Goal: Task Accomplishment & Management: Manage account settings

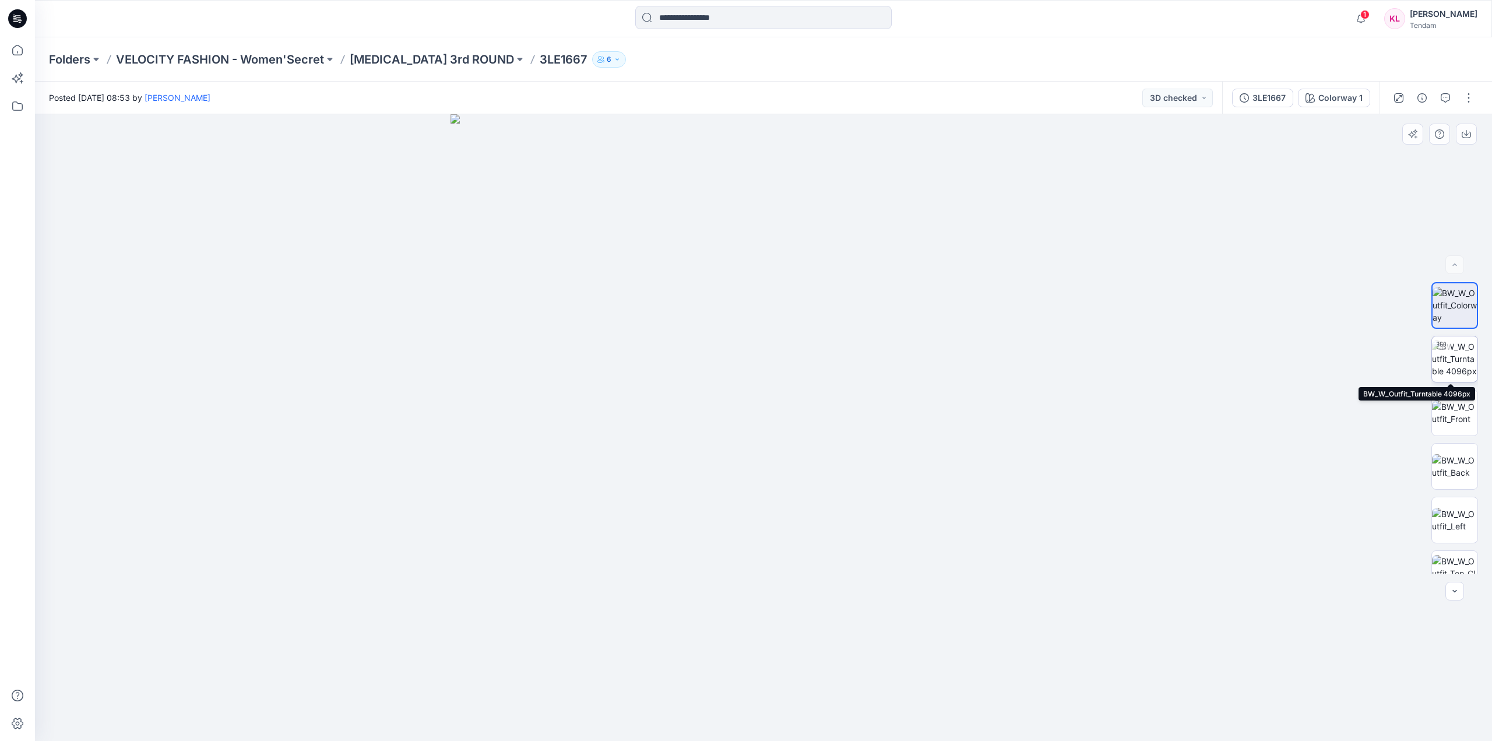
click at [1461, 356] on img at bounding box center [1454, 358] width 45 height 37
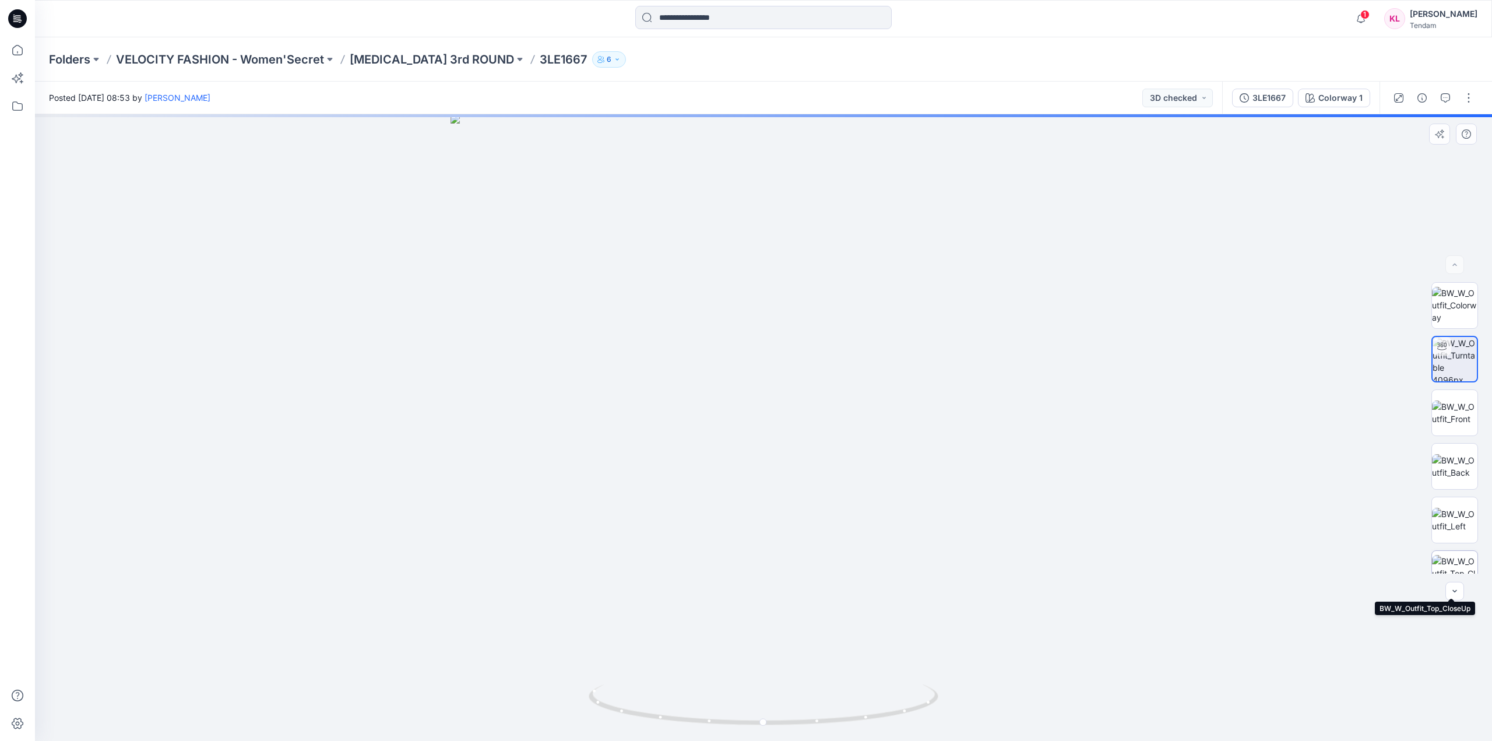
click at [1453, 566] on img at bounding box center [1454, 573] width 45 height 37
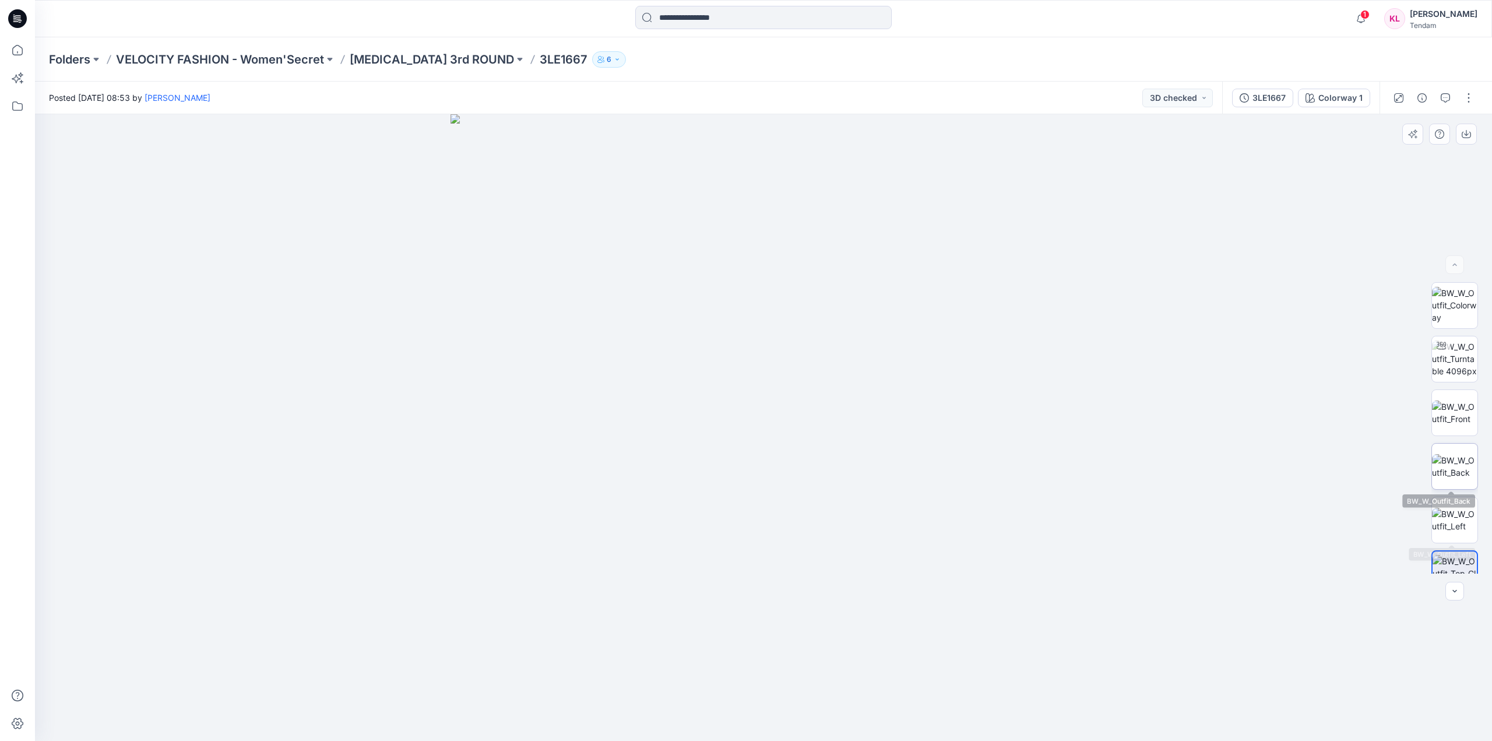
click at [1458, 454] on img at bounding box center [1454, 466] width 45 height 24
drag, startPoint x: 768, startPoint y: 153, endPoint x: 762, endPoint y: 377, distance: 223.9
click at [764, 401] on img at bounding box center [764, 326] width 1489 height 829
click at [1458, 303] on img at bounding box center [1454, 305] width 45 height 37
click at [1464, 354] on img at bounding box center [1454, 358] width 45 height 37
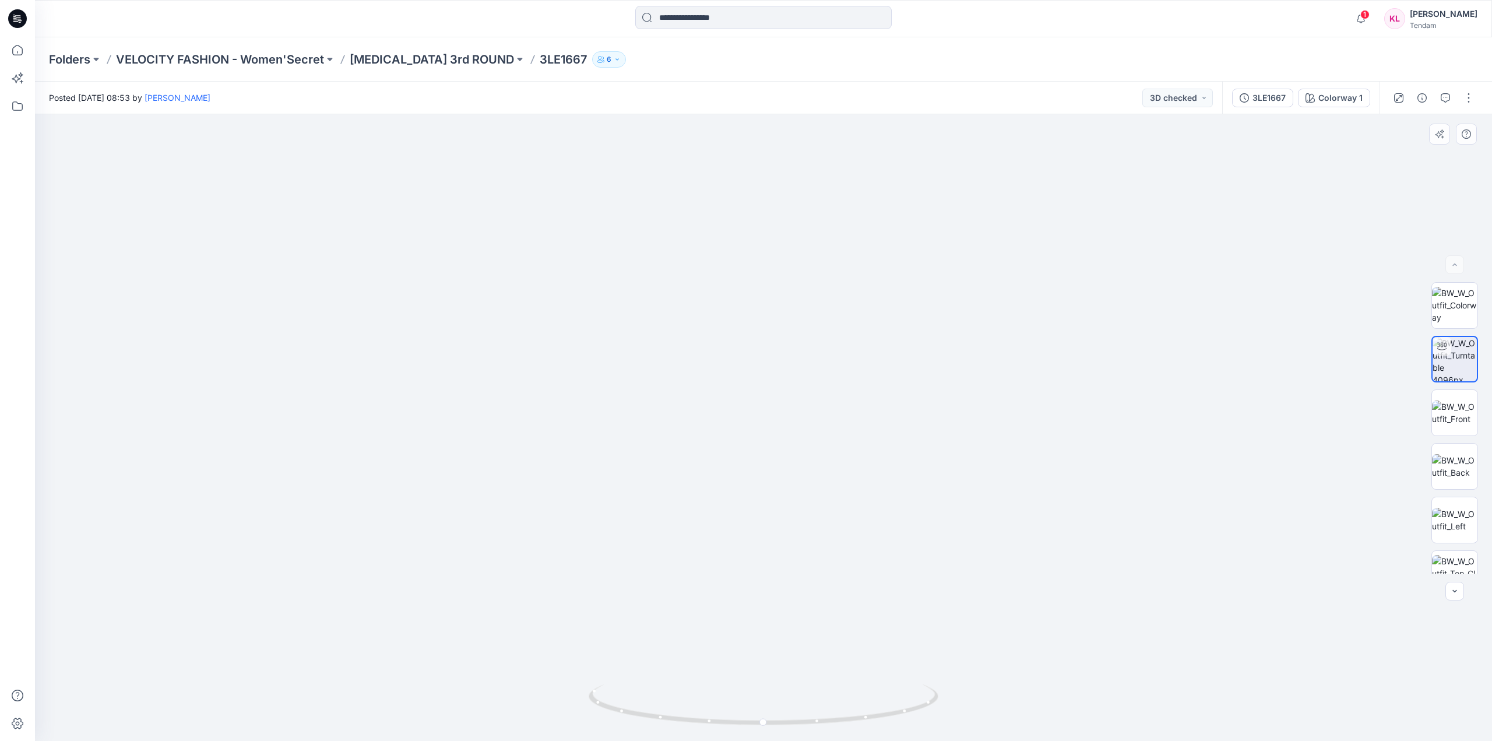
drag, startPoint x: 796, startPoint y: 185, endPoint x: 836, endPoint y: 554, distance: 370.6
click at [837, 554] on img at bounding box center [763, 360] width 1345 height 761
drag, startPoint x: 822, startPoint y: 579, endPoint x: 761, endPoint y: 371, distance: 217.3
click at [761, 371] on img at bounding box center [713, 336] width 2064 height 808
drag, startPoint x: 855, startPoint y: 412, endPoint x: 843, endPoint y: 474, distance: 64.1
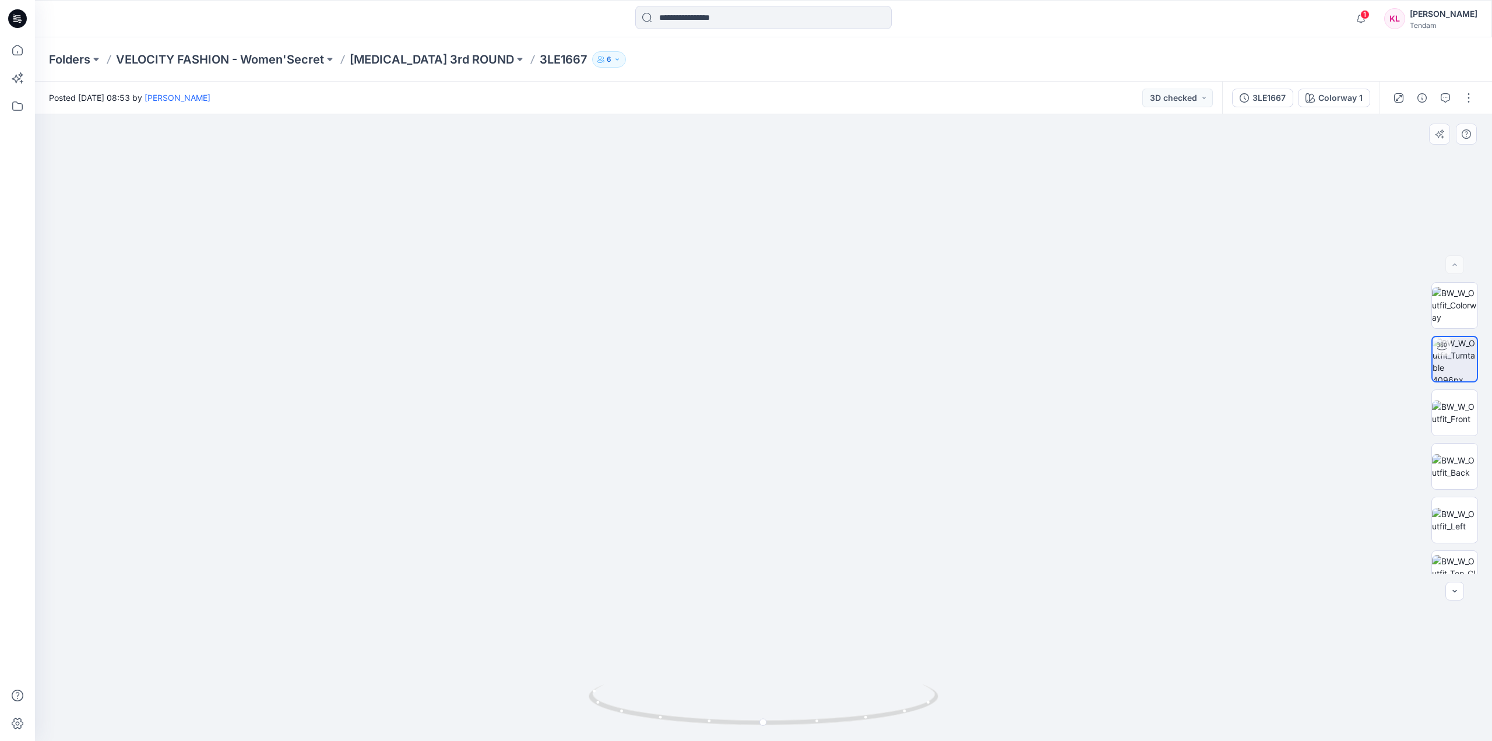
click at [860, 450] on img at bounding box center [647, 283] width 2387 height 916
drag, startPoint x: 765, startPoint y: 727, endPoint x: 599, endPoint y: 717, distance: 167.0
click at [599, 717] on icon at bounding box center [765, 706] width 353 height 44
click at [1460, 467] on img at bounding box center [1454, 466] width 45 height 24
click at [1256, 98] on div "3LE1667" at bounding box center [1269, 98] width 33 height 13
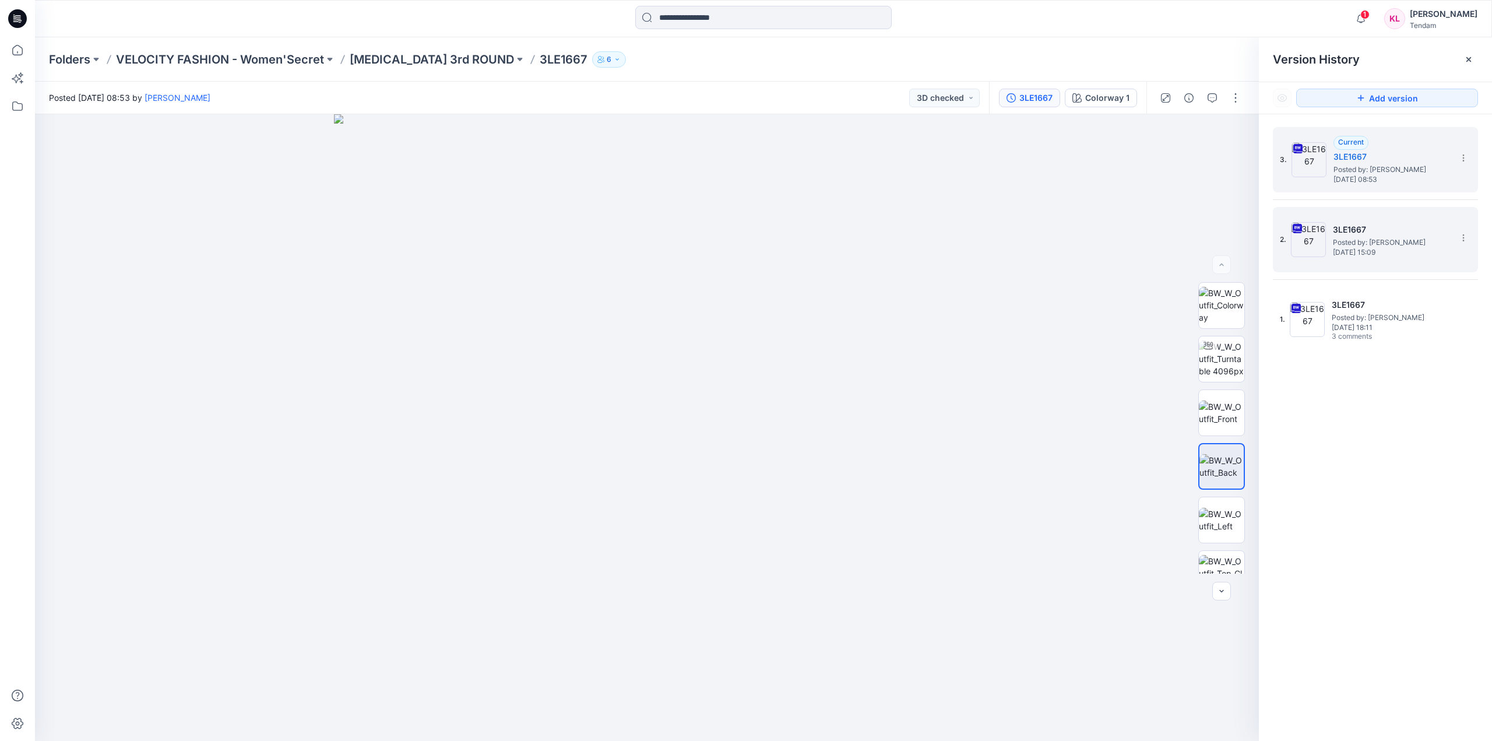
click at [1412, 229] on h5 "3LE1667" at bounding box center [1391, 230] width 117 height 14
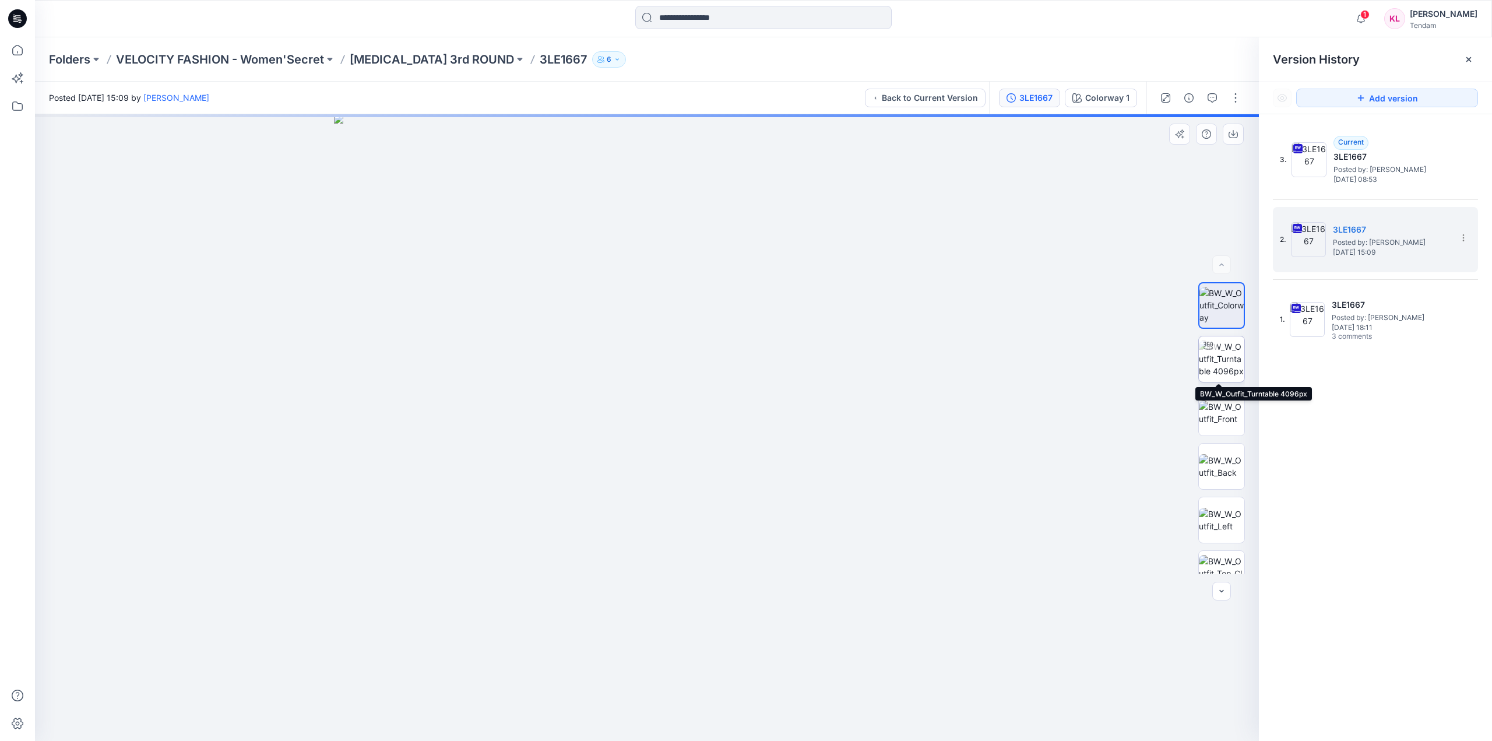
click at [1229, 369] on img at bounding box center [1221, 358] width 45 height 37
drag, startPoint x: 668, startPoint y: 277, endPoint x: 673, endPoint y: 519, distance: 242.0
click at [673, 519] on img at bounding box center [652, 369] width 1345 height 744
click at [1465, 236] on icon at bounding box center [1463, 237] width 9 height 9
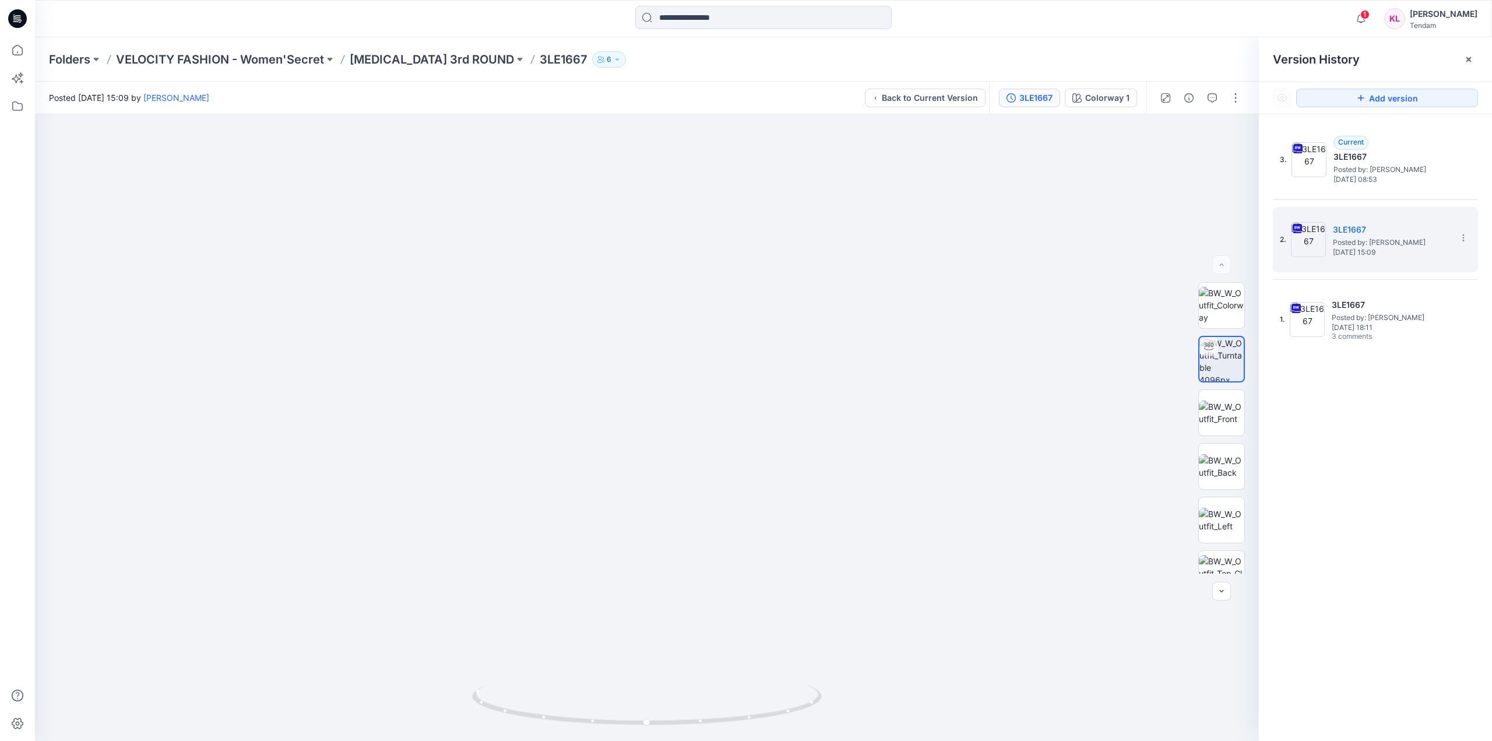
click at [1429, 503] on div "3. Current 3LE1667 Posted by: [PERSON_NAME] [DATE] 08:53 2. 3LE1667 Posted by: …" at bounding box center [1375, 435] width 233 height 643
click at [1228, 454] on img at bounding box center [1221, 466] width 45 height 24
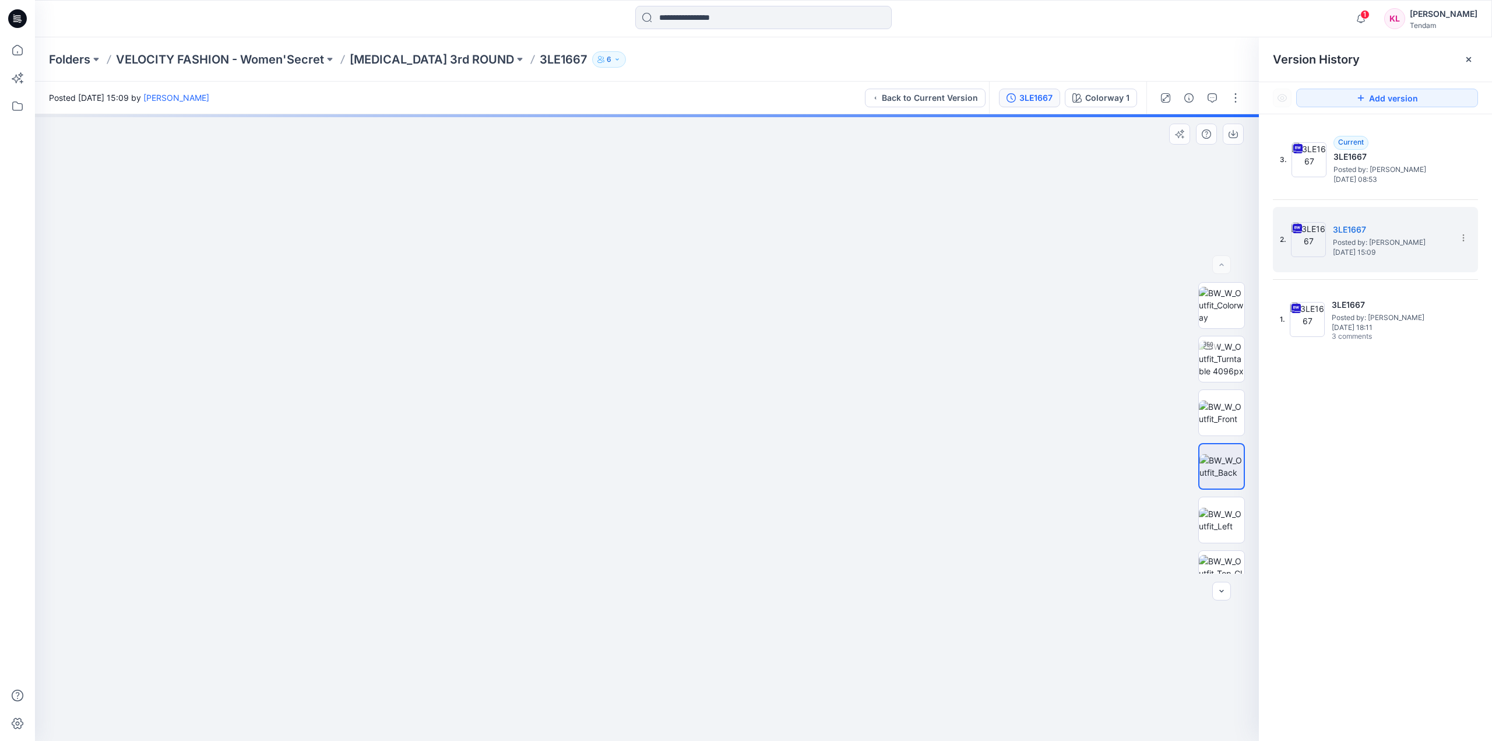
drag, startPoint x: 707, startPoint y: 254, endPoint x: 698, endPoint y: 364, distance: 109.9
click at [698, 364] on img at bounding box center [646, 338] width 1201 height 804
click at [1460, 237] on icon at bounding box center [1463, 237] width 9 height 9
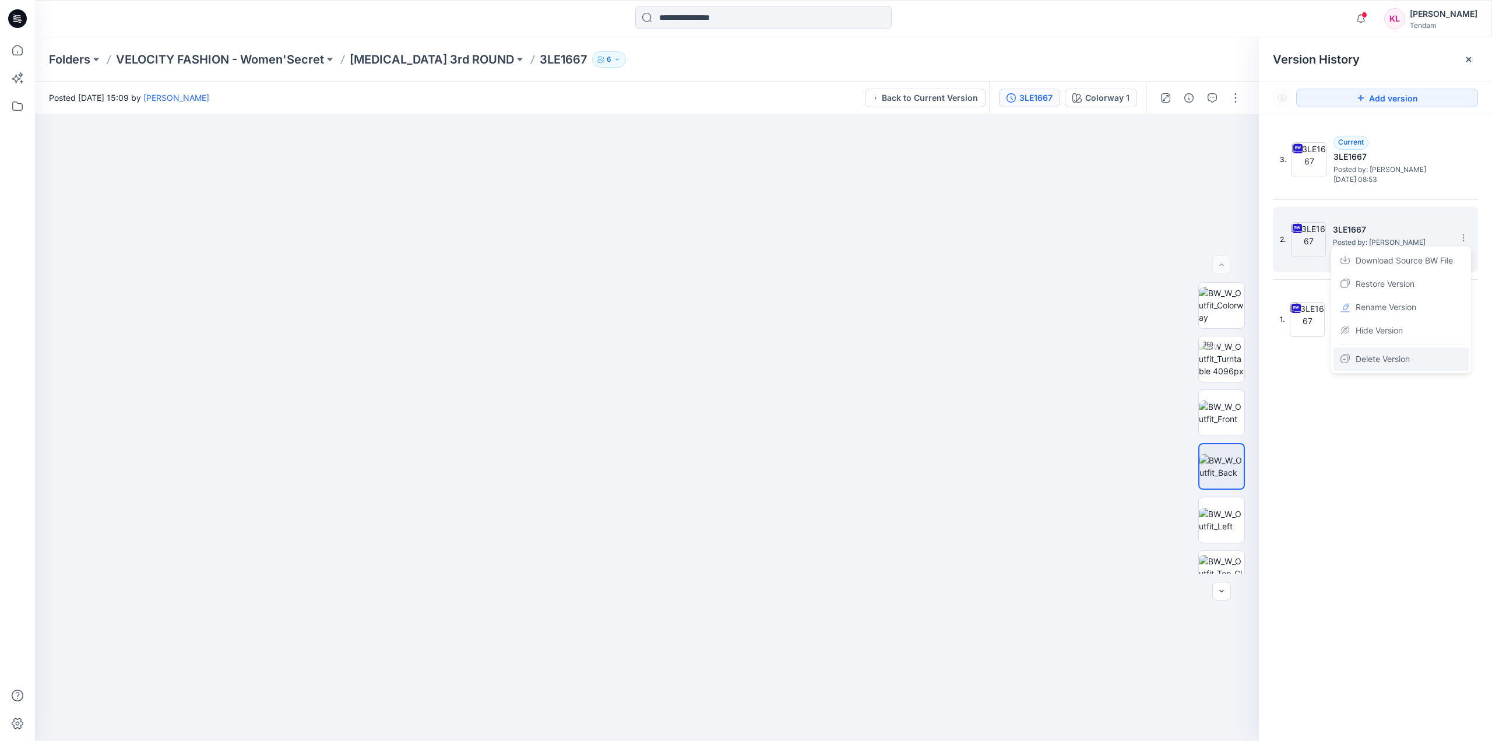
click at [1395, 362] on span "Delete Version" at bounding box center [1383, 359] width 54 height 14
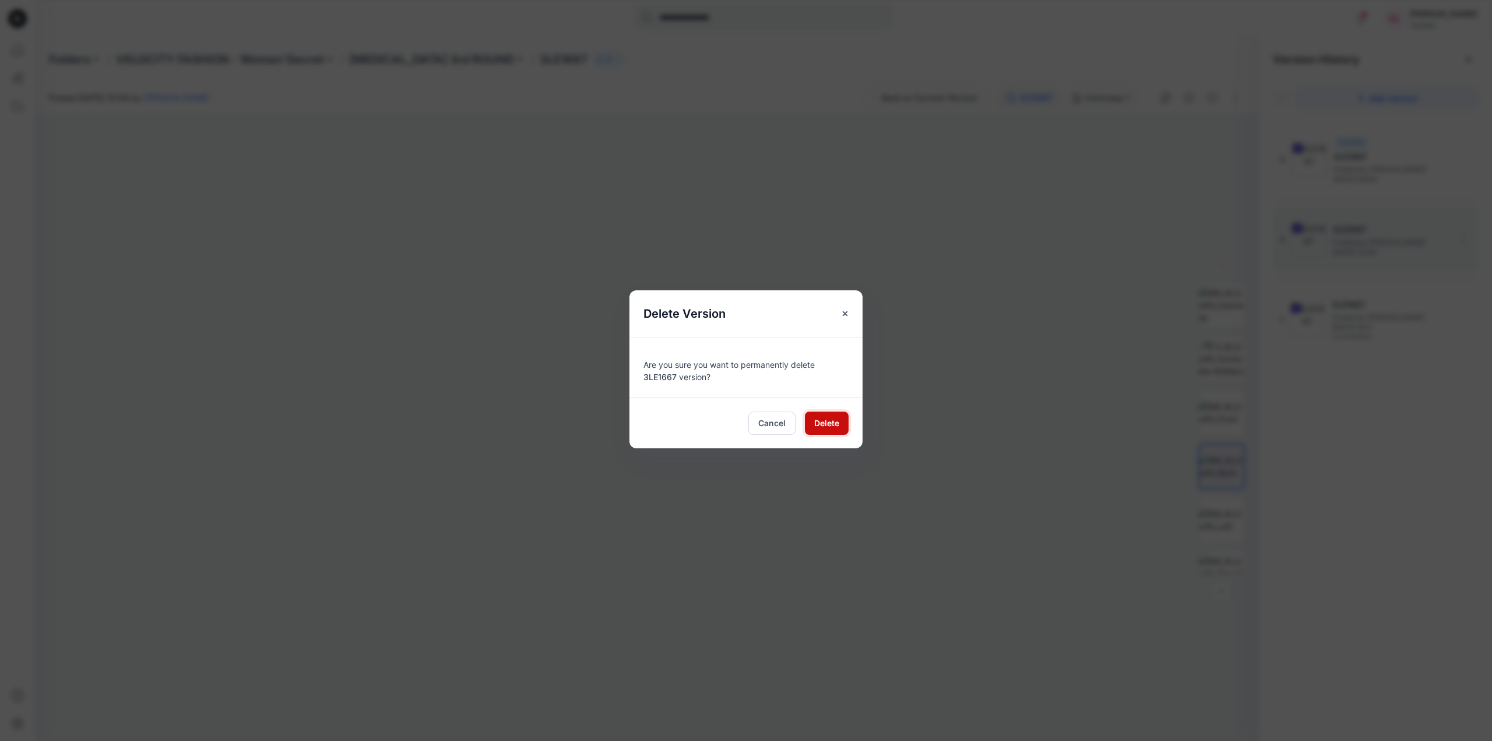
click at [825, 425] on span "Delete" at bounding box center [826, 423] width 25 height 12
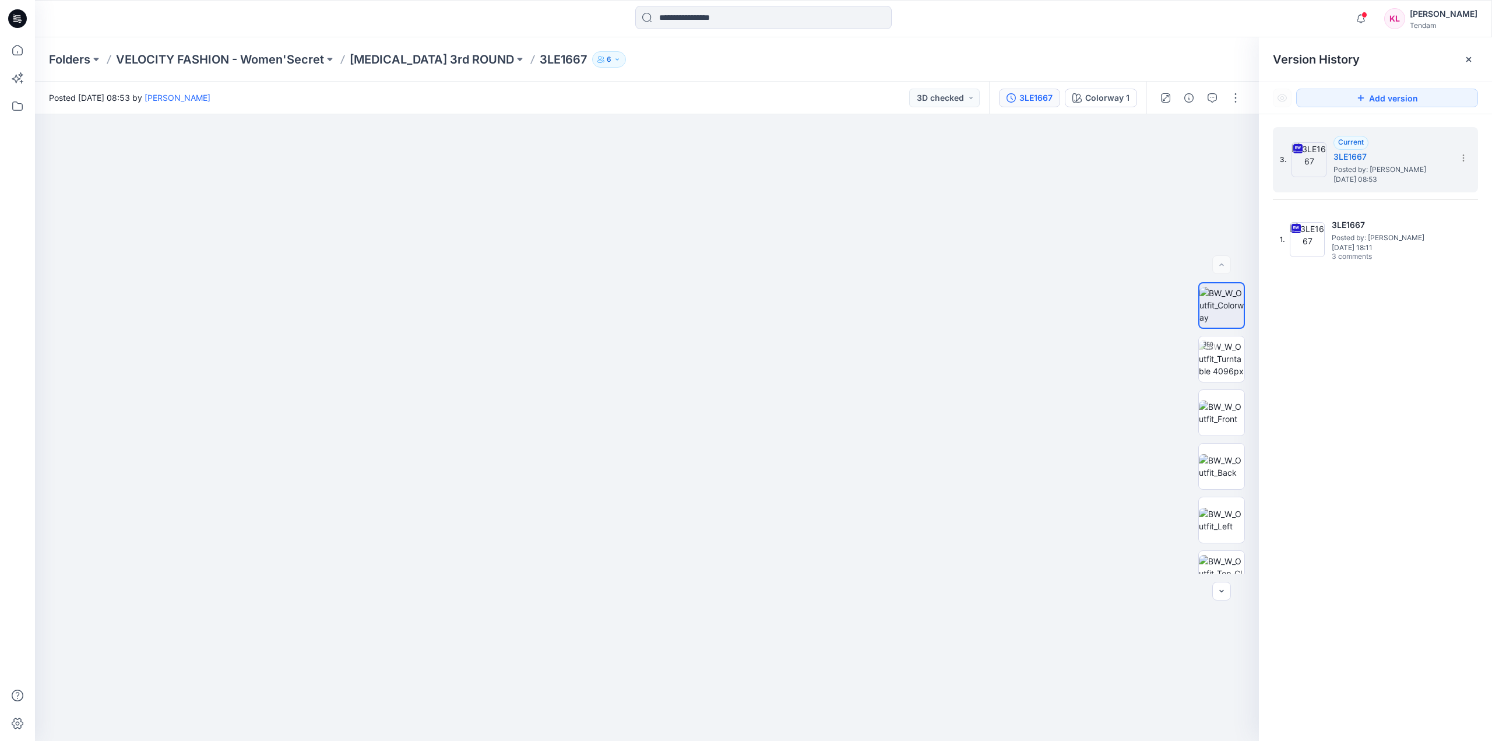
click at [1024, 107] on div "3LE1667 Colorway 1" at bounding box center [1067, 98] width 157 height 33
click at [1033, 101] on div "3LE1667" at bounding box center [1035, 98] width 33 height 13
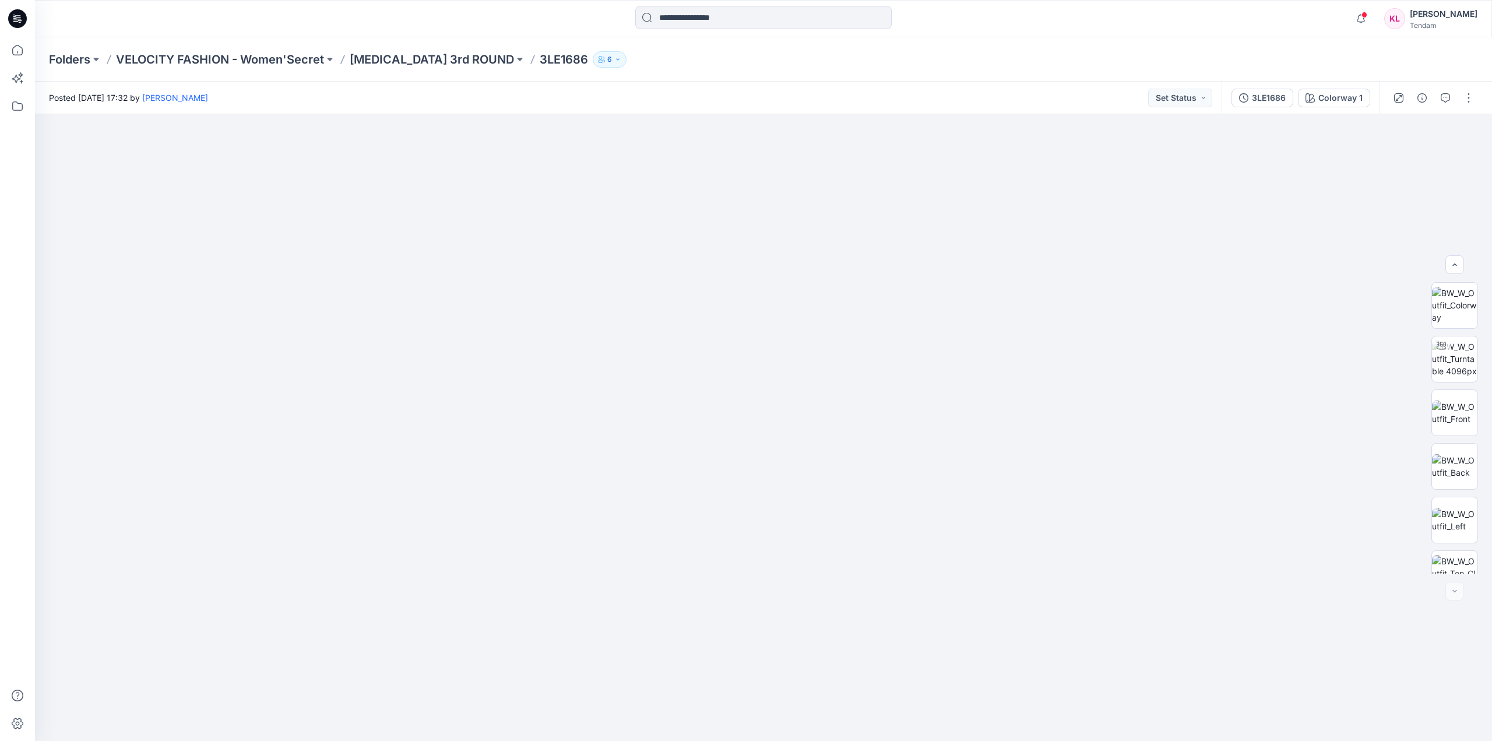
scroll to position [77, 0]
click at [1272, 98] on div "3LE1686" at bounding box center [1269, 98] width 34 height 13
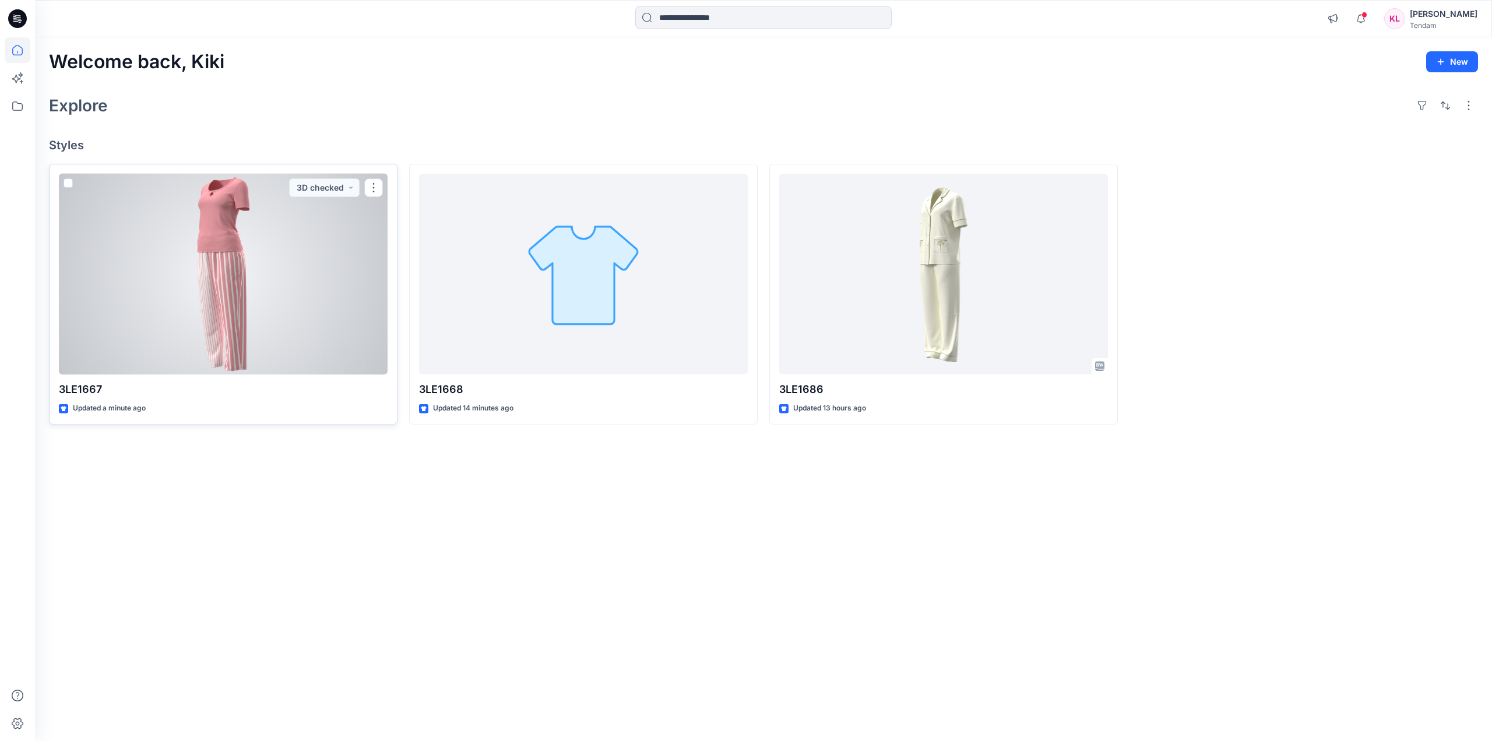
click at [275, 299] on div at bounding box center [223, 274] width 329 height 201
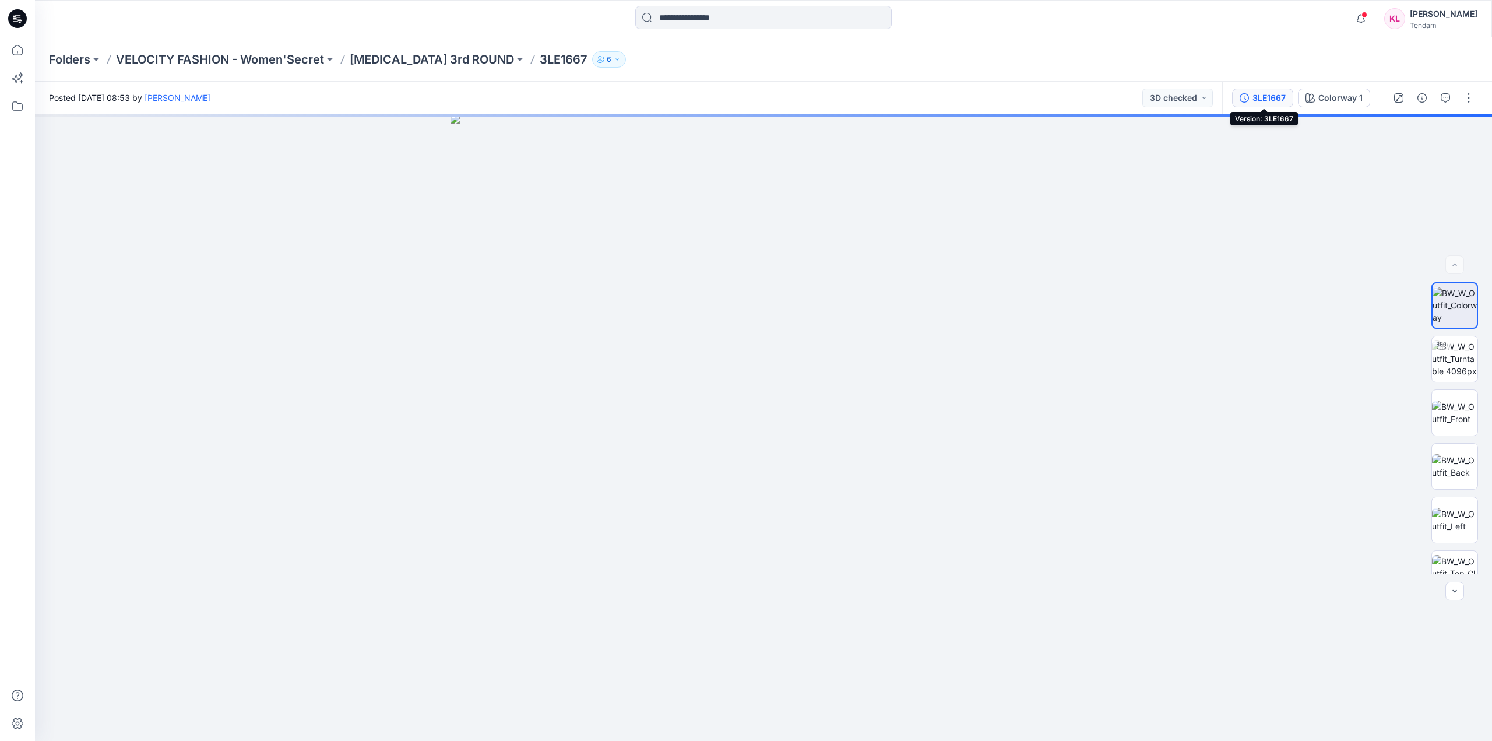
click at [1271, 102] on div "3LE1667" at bounding box center [1269, 98] width 33 height 13
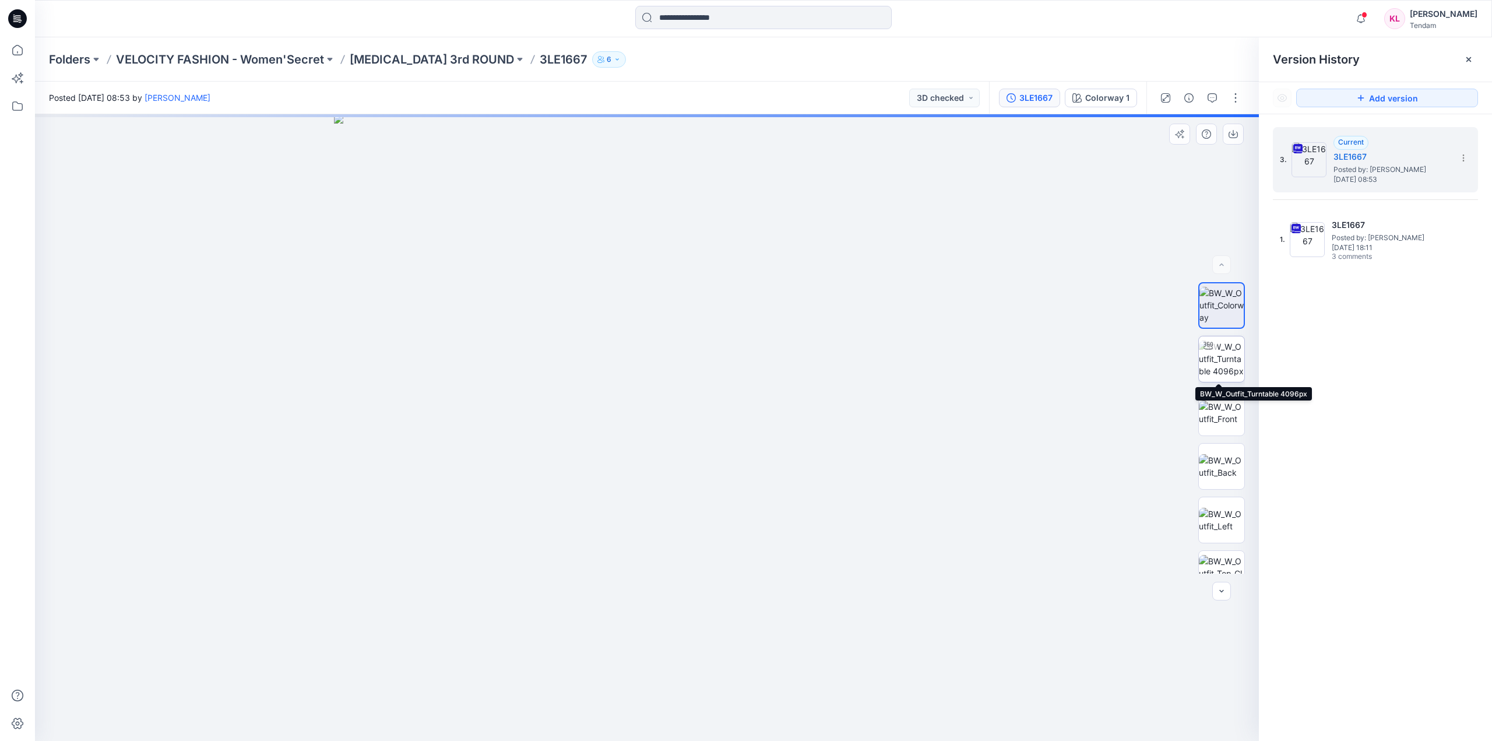
click at [1225, 356] on img at bounding box center [1221, 358] width 45 height 37
click at [1229, 467] on img at bounding box center [1221, 466] width 45 height 24
